Goal: Task Accomplishment & Management: Manage account settings

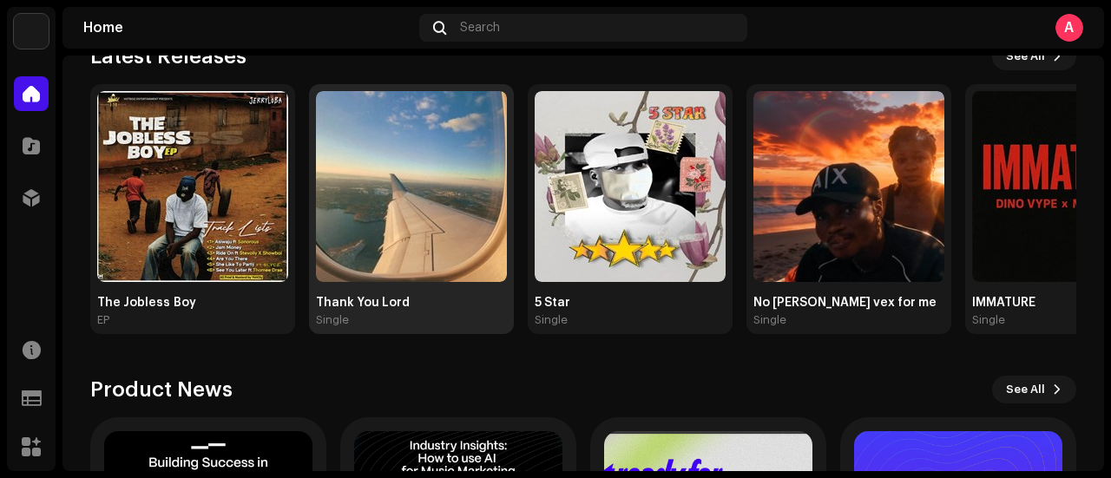
scroll to position [215, 0]
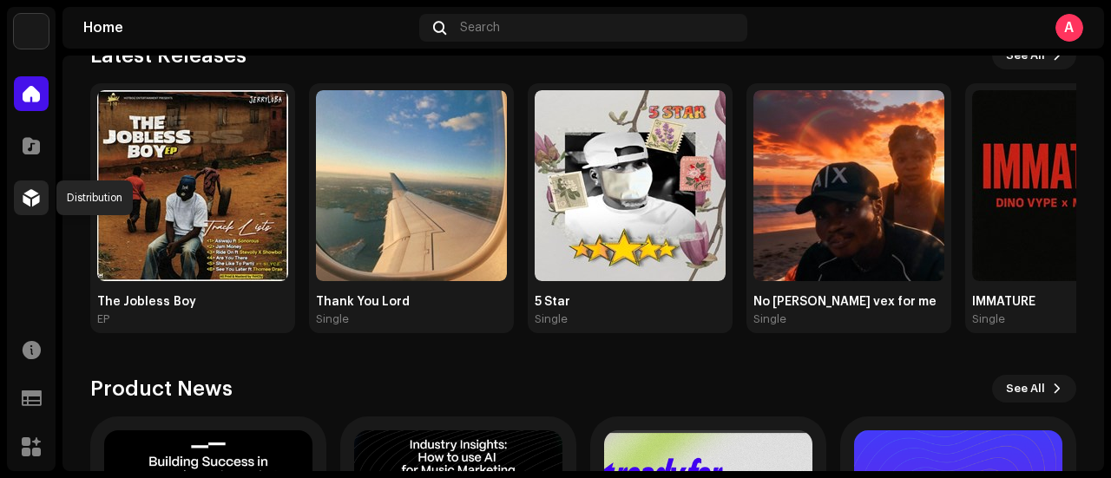
click at [32, 200] on span at bounding box center [31, 198] width 17 height 14
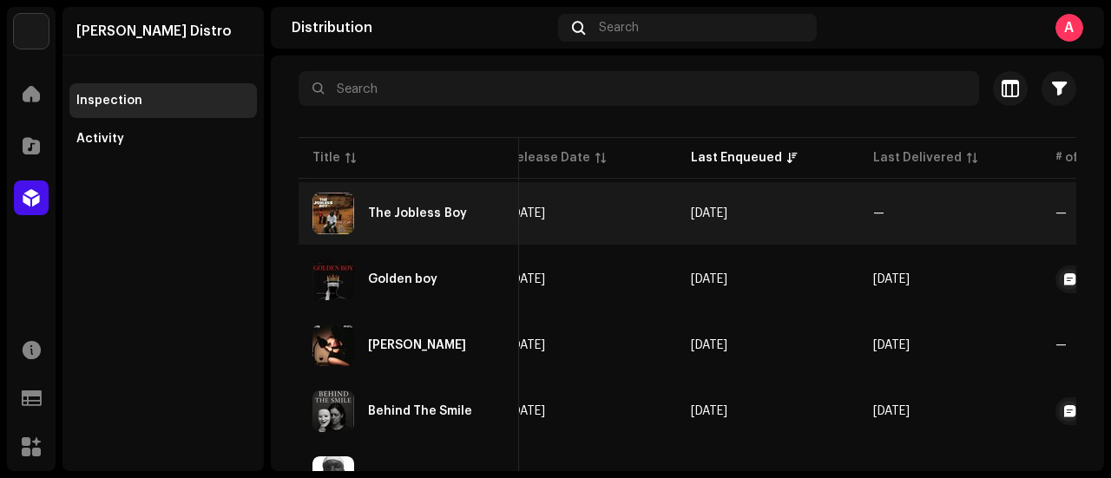
scroll to position [0, 730]
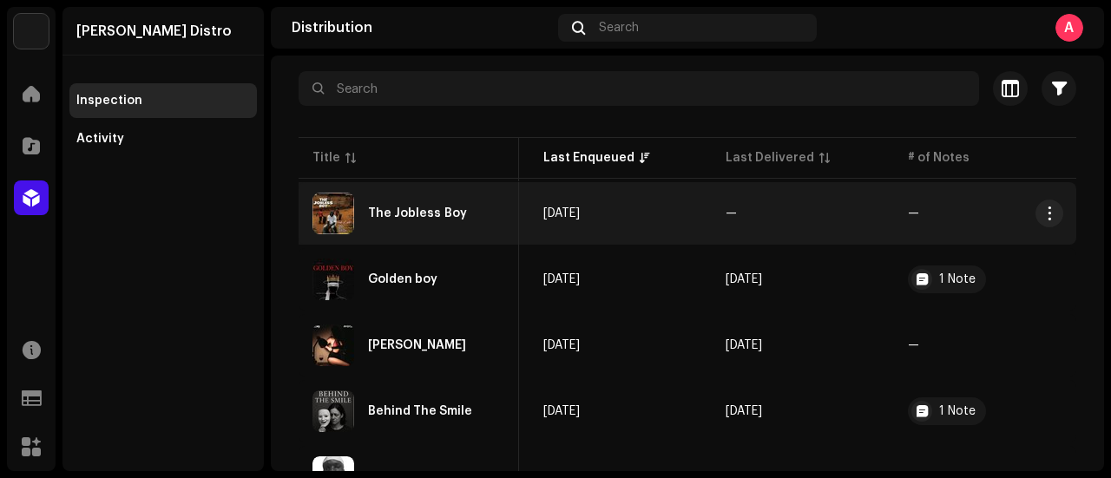
click at [369, 227] on div "The Jobless Boy" at bounding box center [409, 214] width 193 height 42
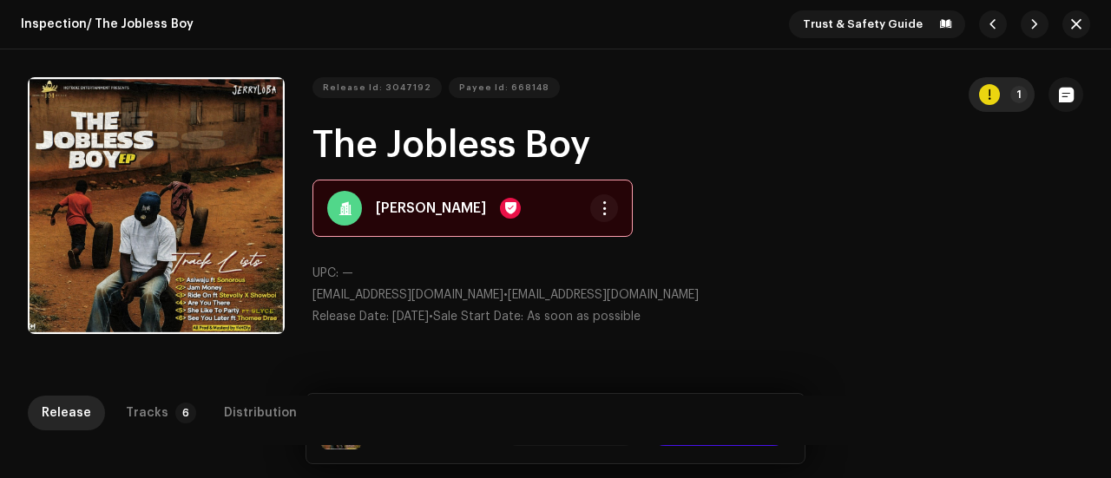
click at [991, 102] on re-a-icon-status-badge "button" at bounding box center [989, 94] width 21 height 21
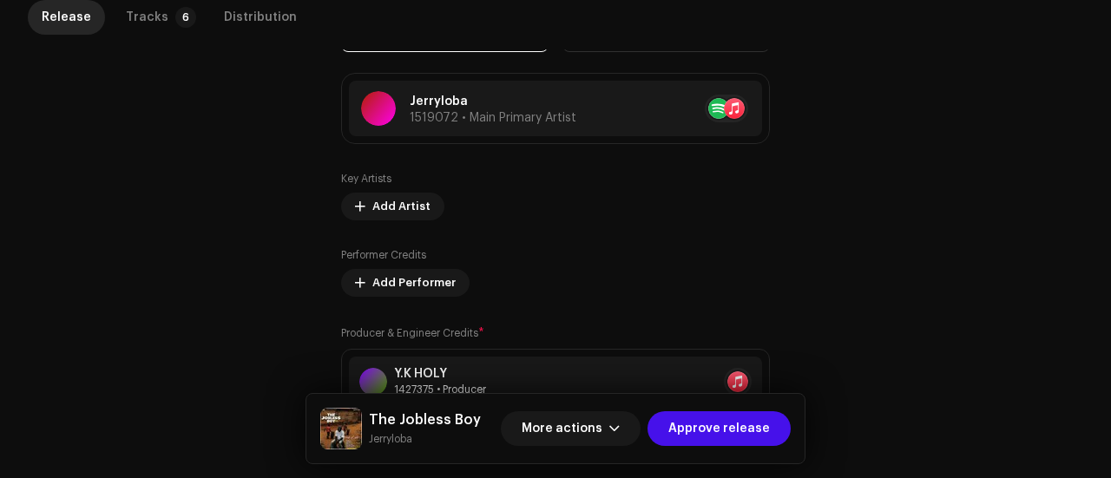
scroll to position [1059, 0]
click at [149, 16] on div "Tracks" at bounding box center [147, 17] width 43 height 35
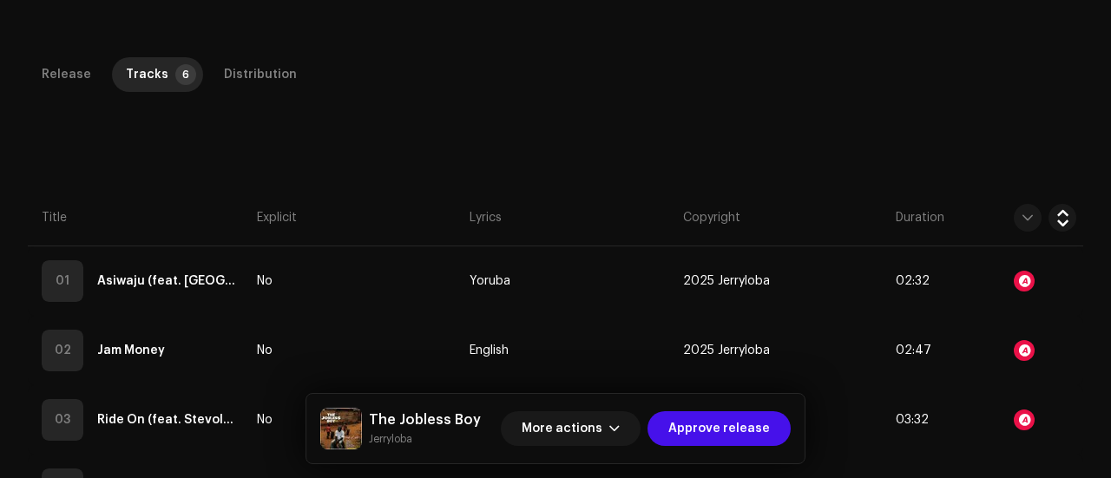
scroll to position [350, 0]
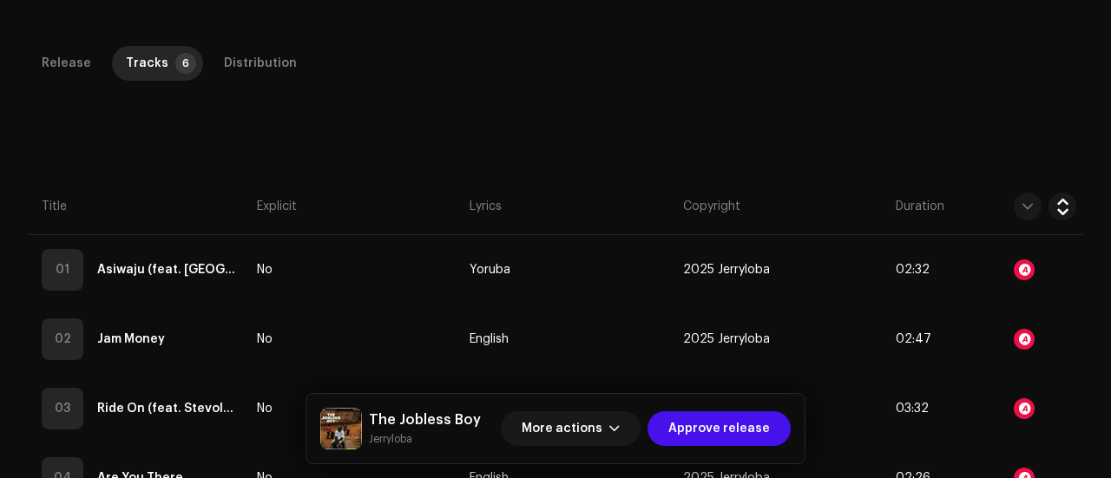
click at [377, 441] on small "Jerryloba" at bounding box center [425, 439] width 112 height 17
copy div "Loremipsu Dolo sitamet Consect adipisc Elitsed Doeius 3 Temporincidi Utlaboreet…"
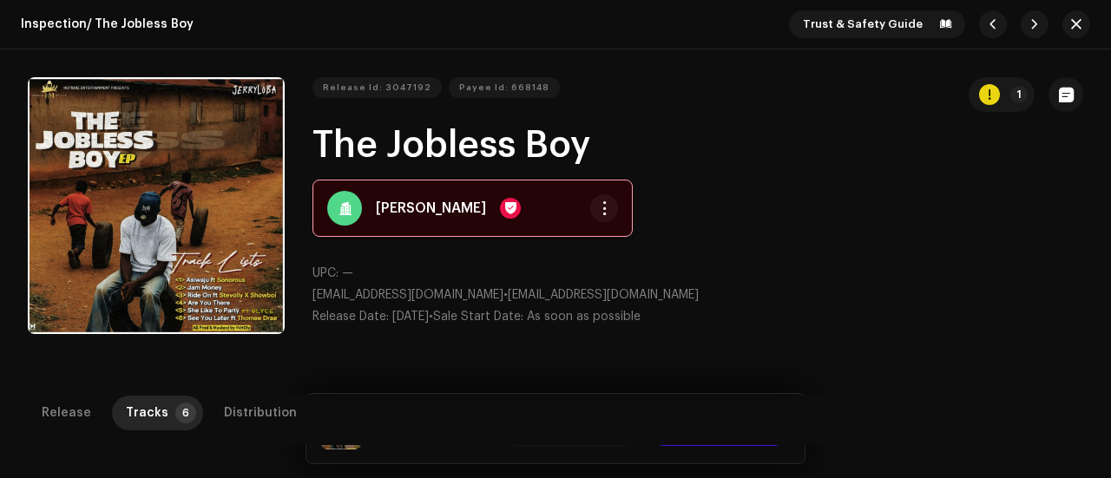
click at [394, 161] on h1 "The Jobless Boy" at bounding box center [698, 146] width 771 height 40
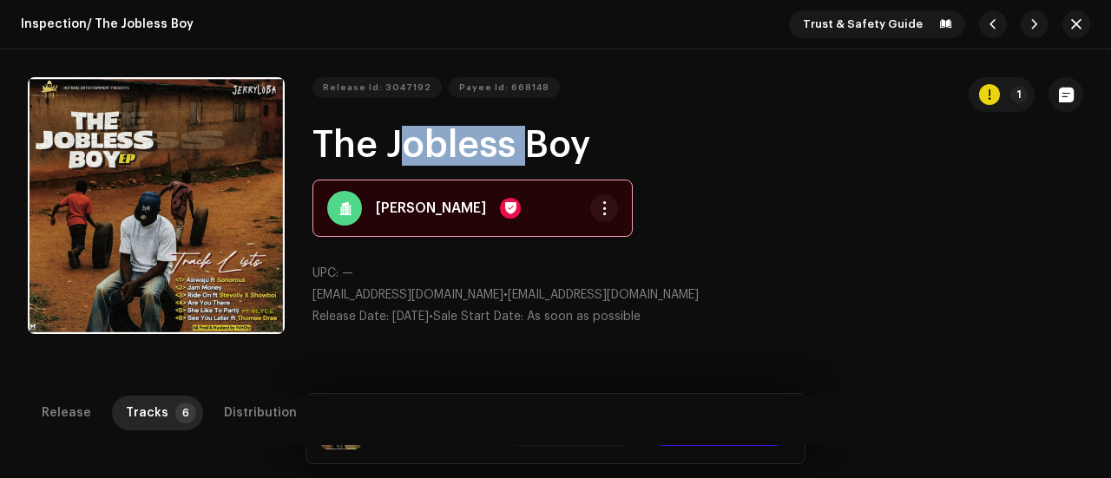
click at [394, 161] on h1 "The Jobless Boy" at bounding box center [698, 146] width 771 height 40
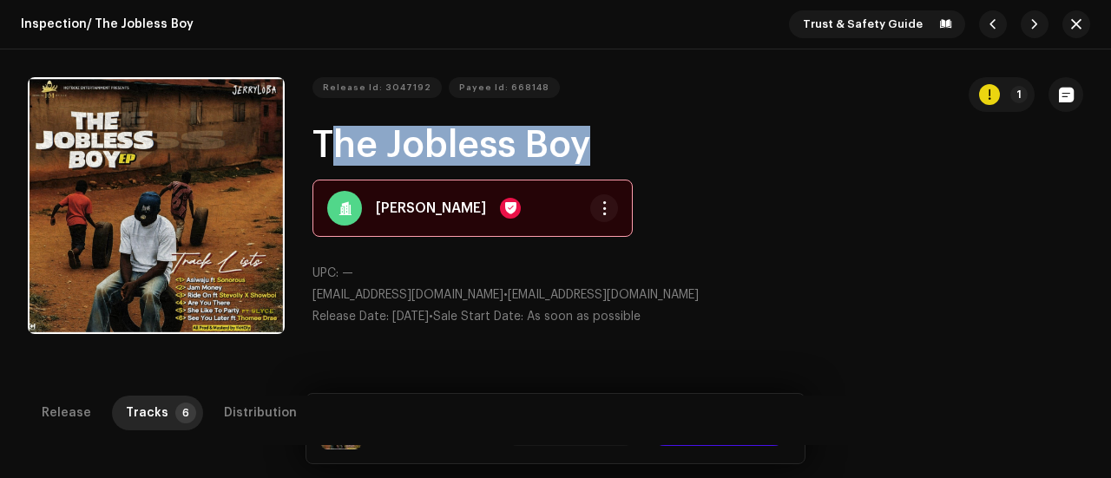
click at [394, 161] on h1 "The Jobless Boy" at bounding box center [698, 146] width 771 height 40
copy h1 "The Jobless Boy"
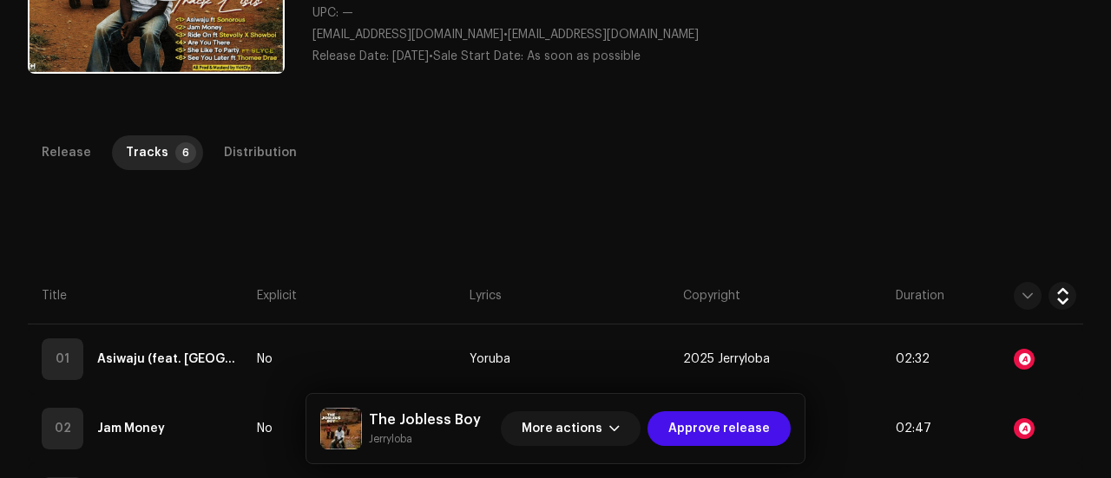
scroll to position [263, 0]
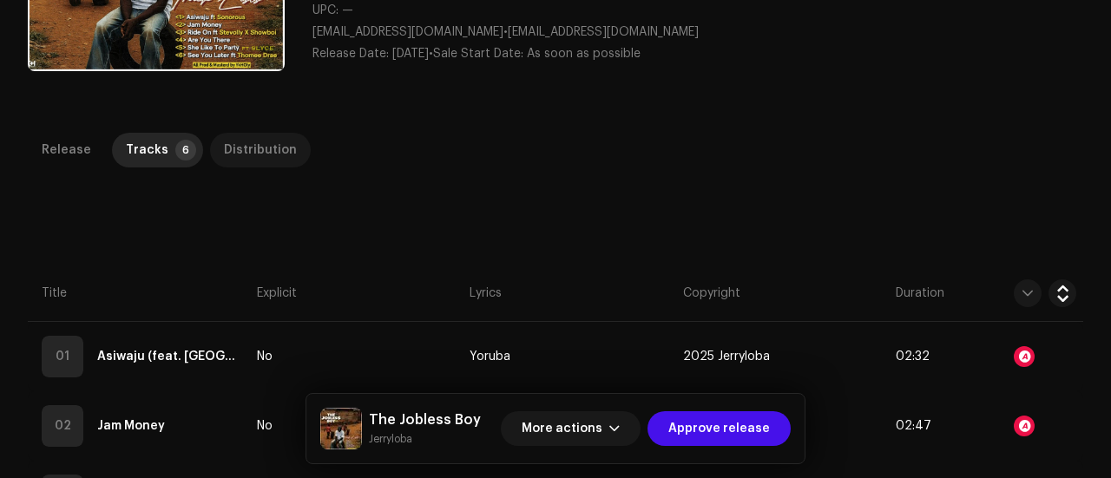
click at [260, 159] on div "Distribution" at bounding box center [260, 150] width 73 height 35
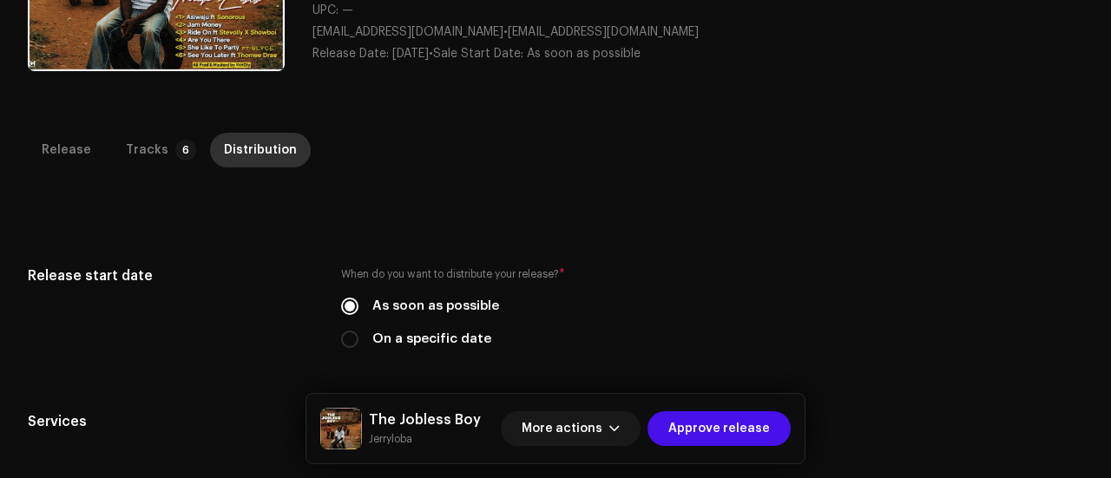
scroll to position [448, 0]
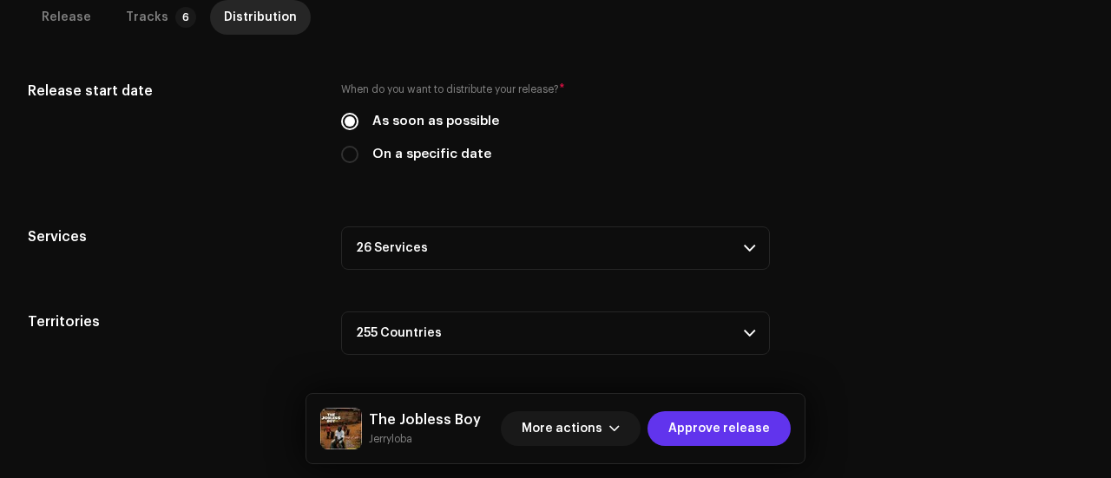
click at [726, 426] on span "Approve release" at bounding box center [719, 428] width 102 height 35
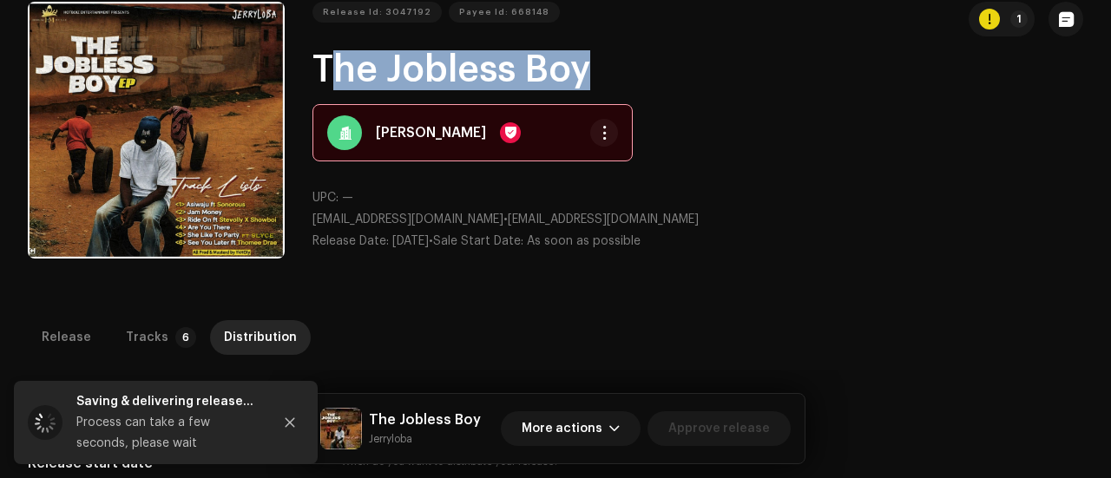
scroll to position [54, 0]
